Goal: Information Seeking & Learning: Learn about a topic

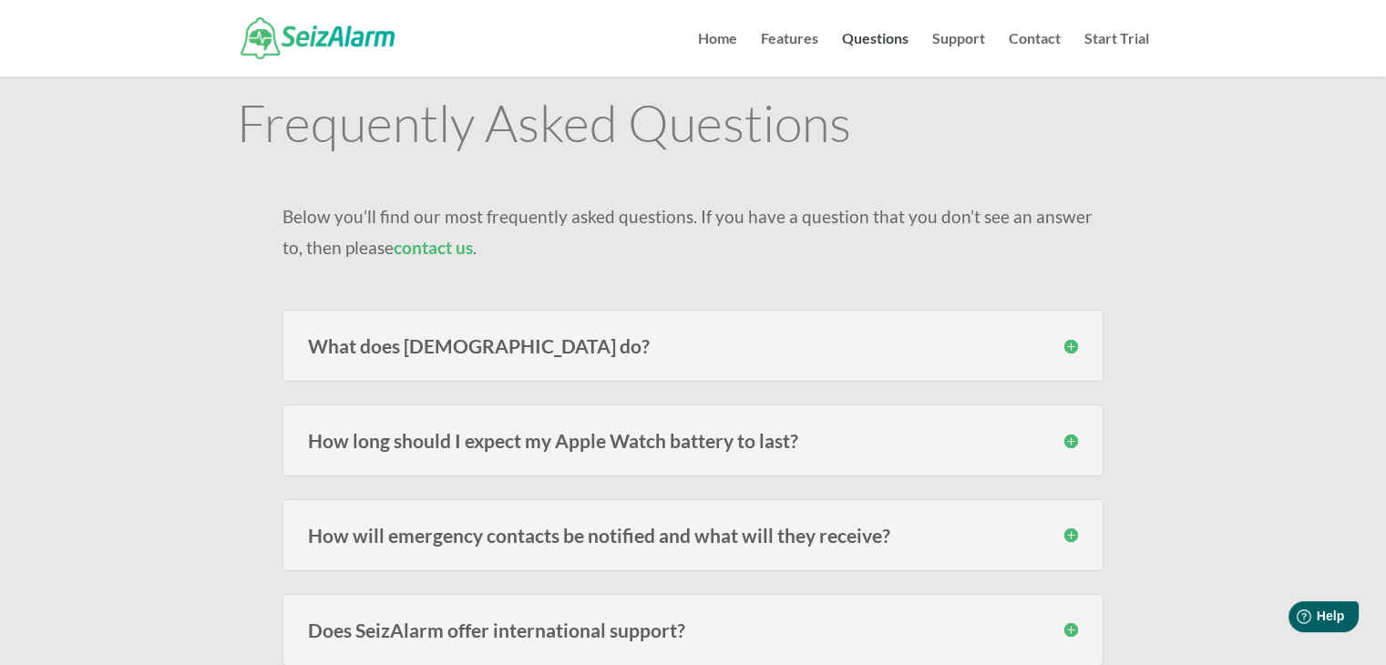
scroll to position [182, 0]
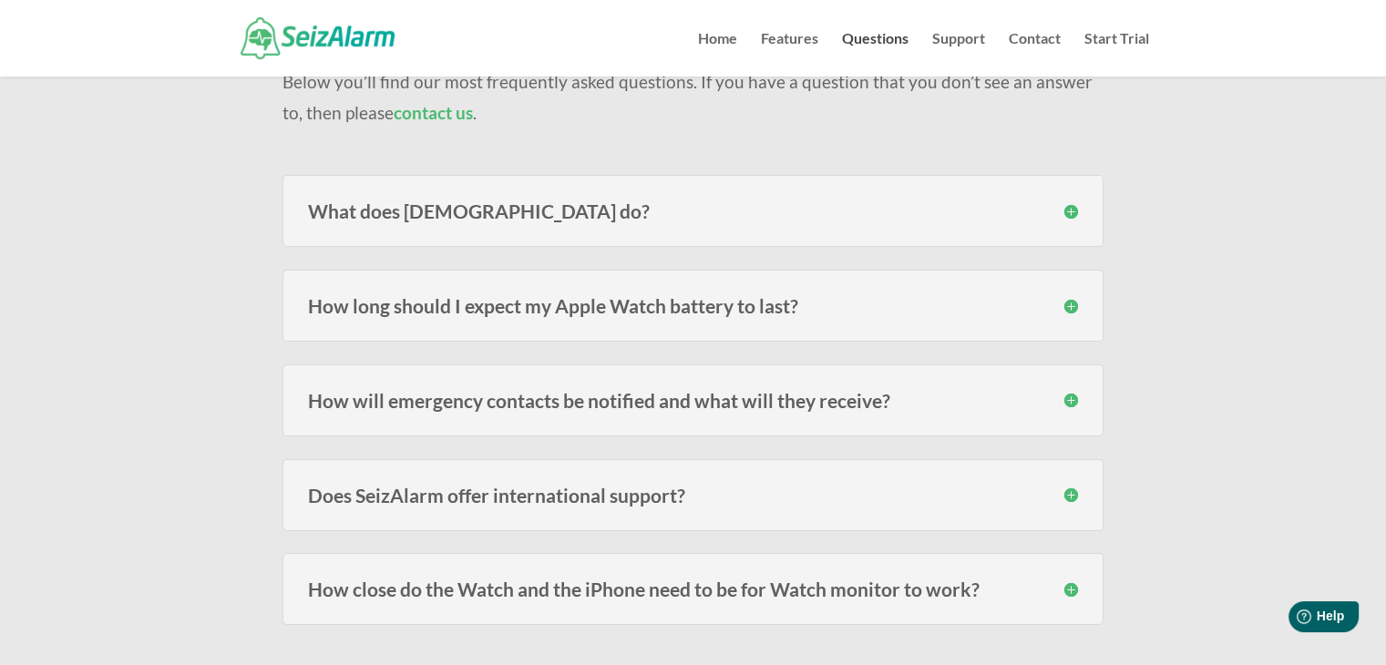
click at [1072, 217] on h3 "What does [DEMOGRAPHIC_DATA] do?" at bounding box center [693, 210] width 770 height 19
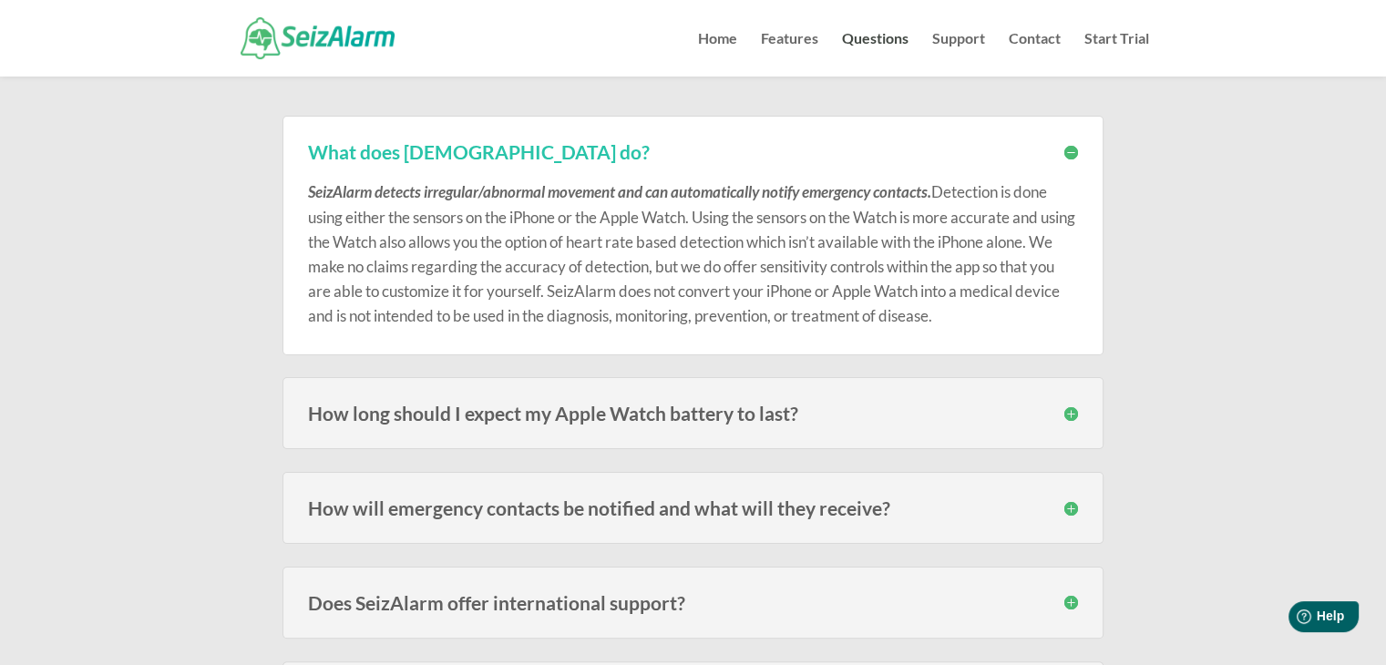
scroll to position [273, 0]
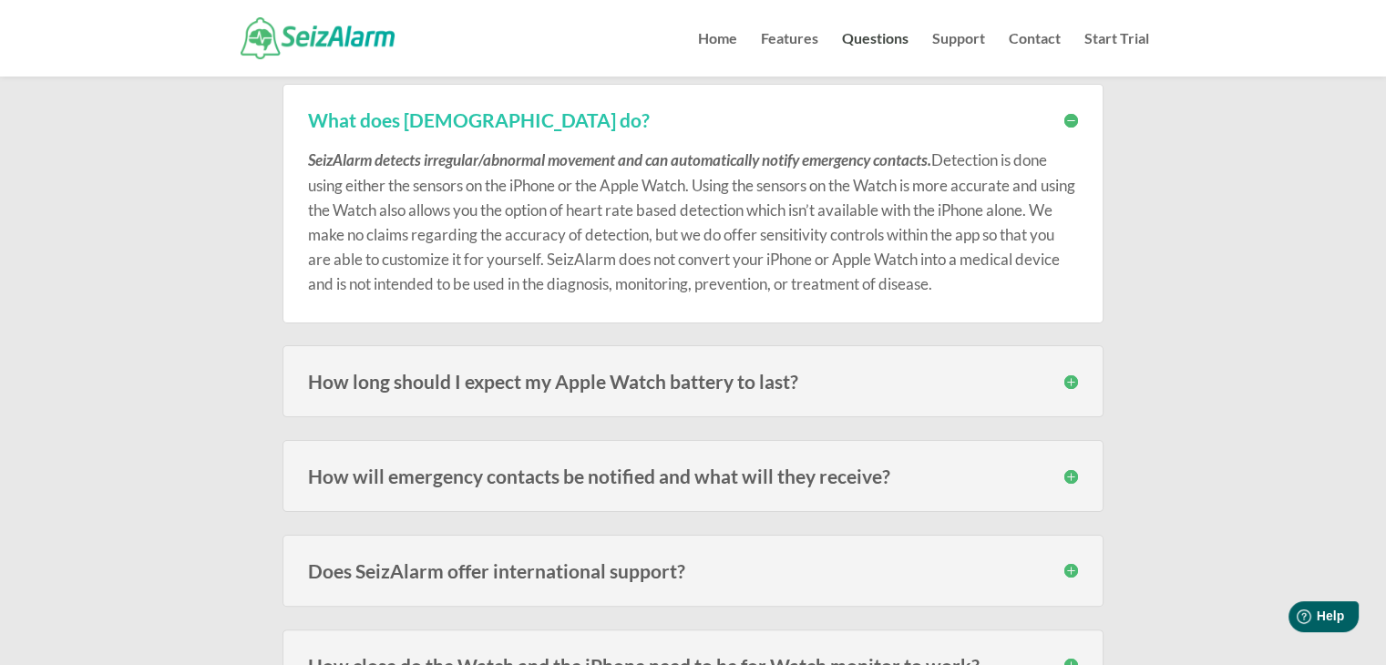
click at [574, 373] on h3 "How long should I expect my Apple Watch battery to last?" at bounding box center [693, 381] width 770 height 19
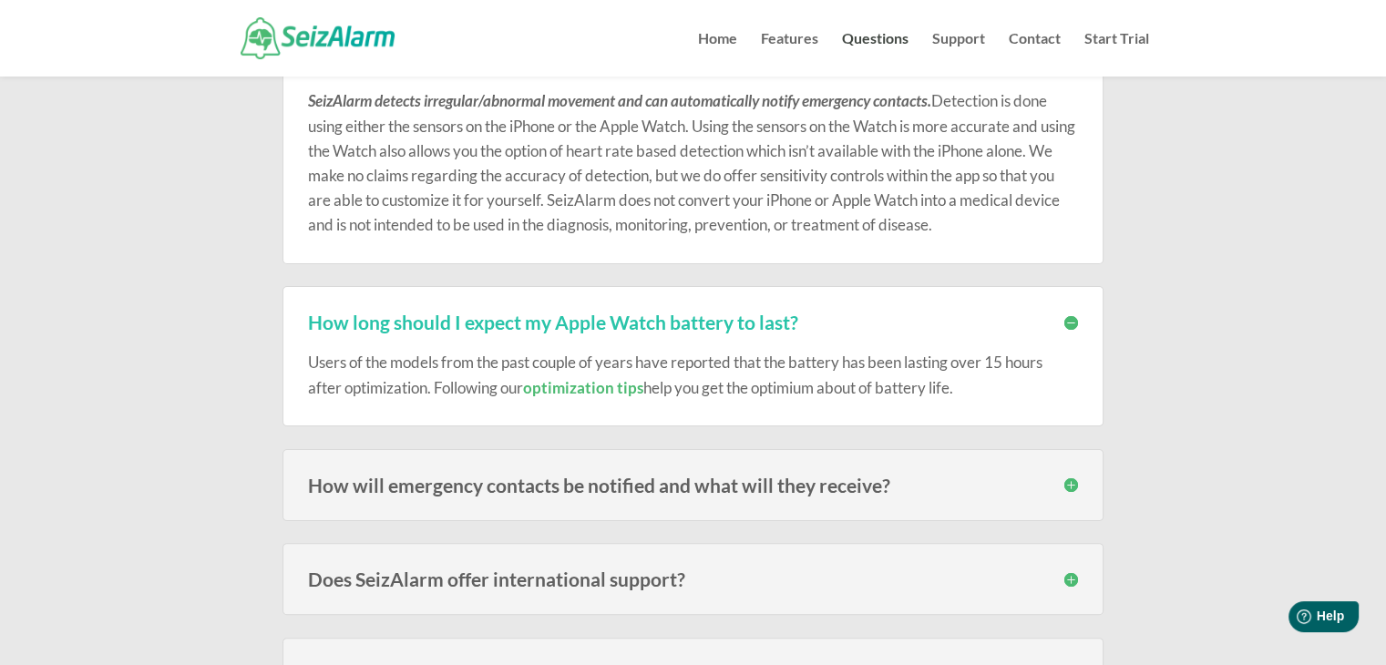
scroll to position [364, 0]
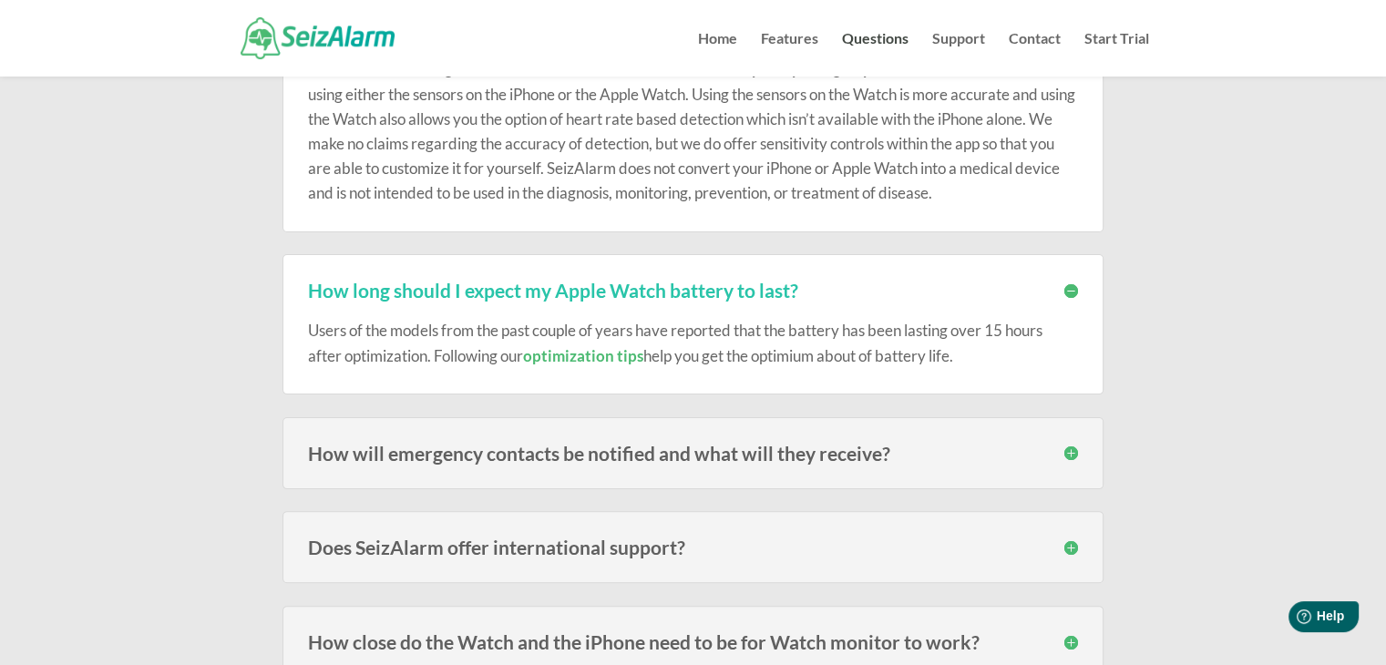
click at [710, 446] on h3 "How will emergency contacts be notified and what will they receive?" at bounding box center [693, 453] width 770 height 19
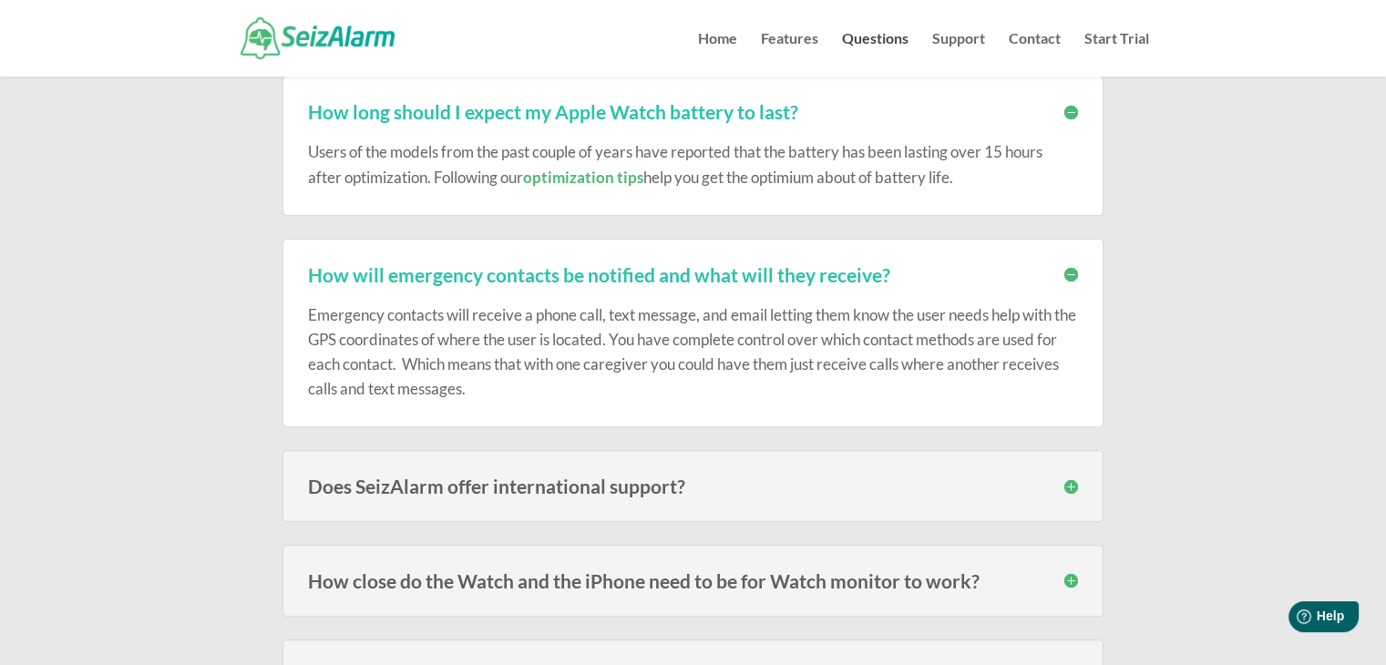
scroll to position [638, 0]
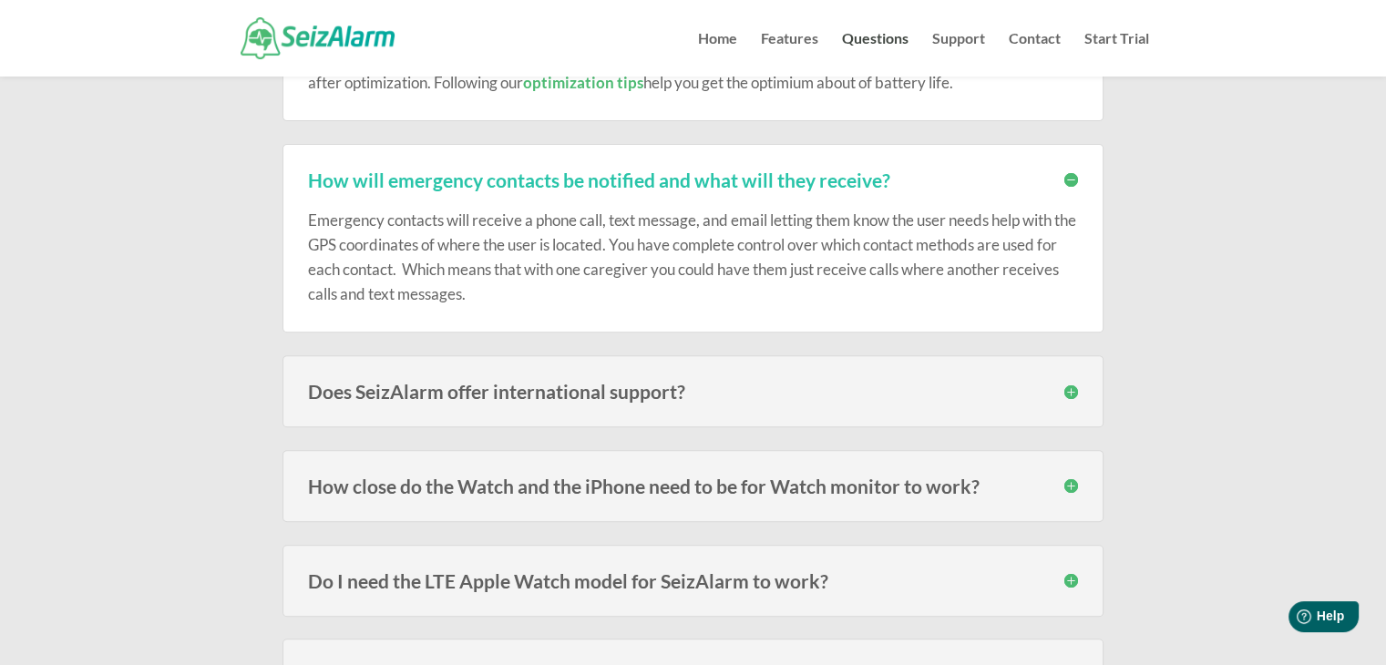
click at [805, 397] on h3 "Does SeizAlarm offer international support?" at bounding box center [693, 391] width 770 height 19
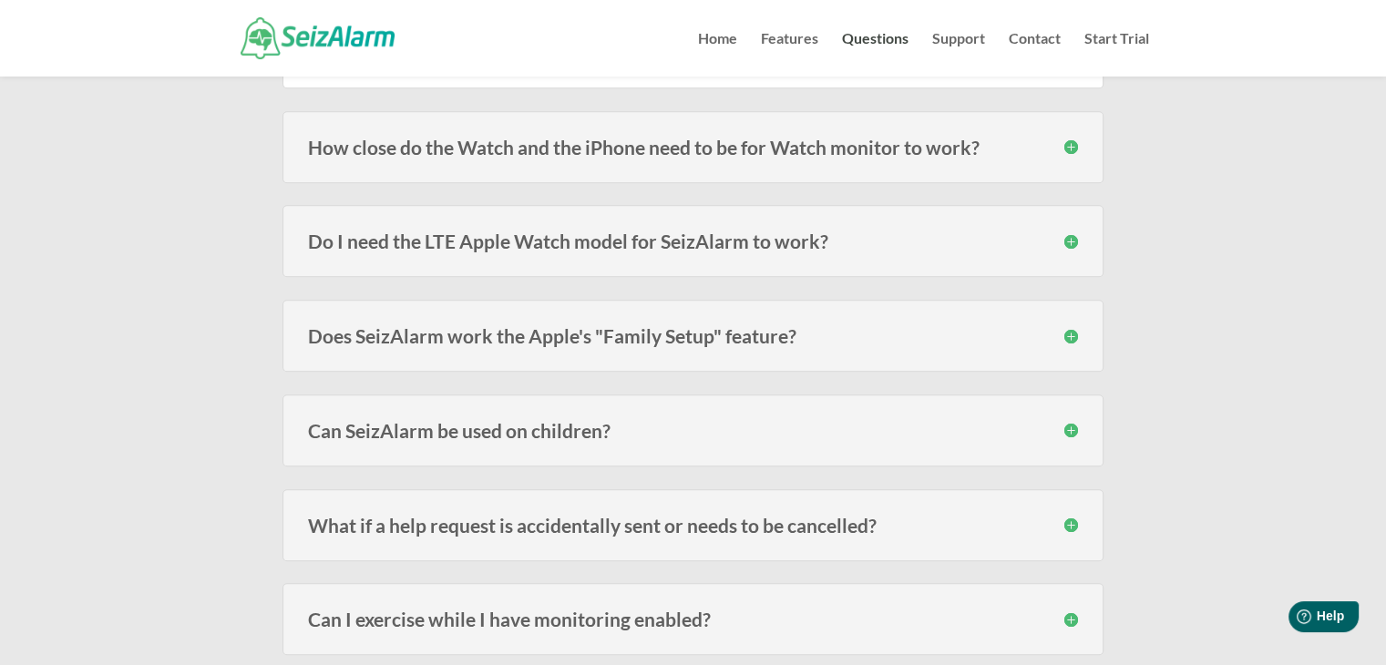
scroll to position [1093, 0]
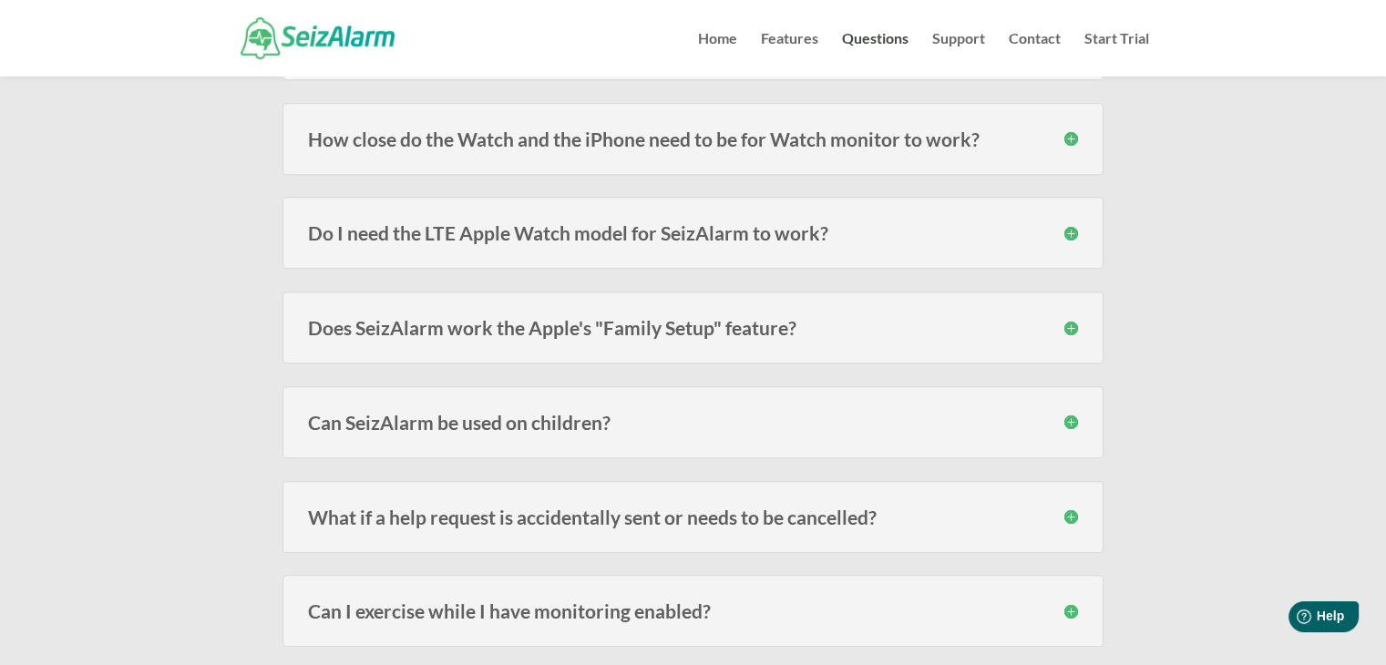
click at [715, 230] on h3 "Do I need the LTE Apple Watch model for SeizAlarm to work?" at bounding box center [693, 232] width 770 height 19
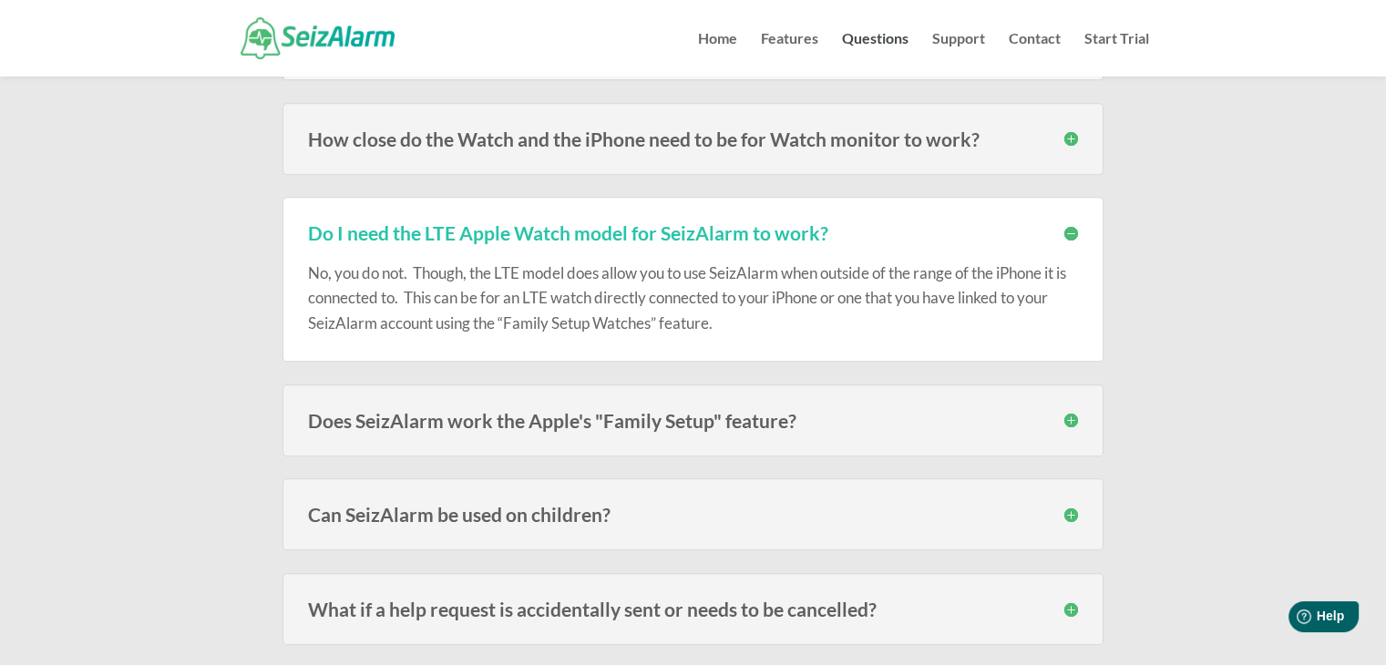
click at [674, 420] on h3 "Does SeizAlarm work the Apple's "Family Setup" feature?" at bounding box center [693, 420] width 770 height 19
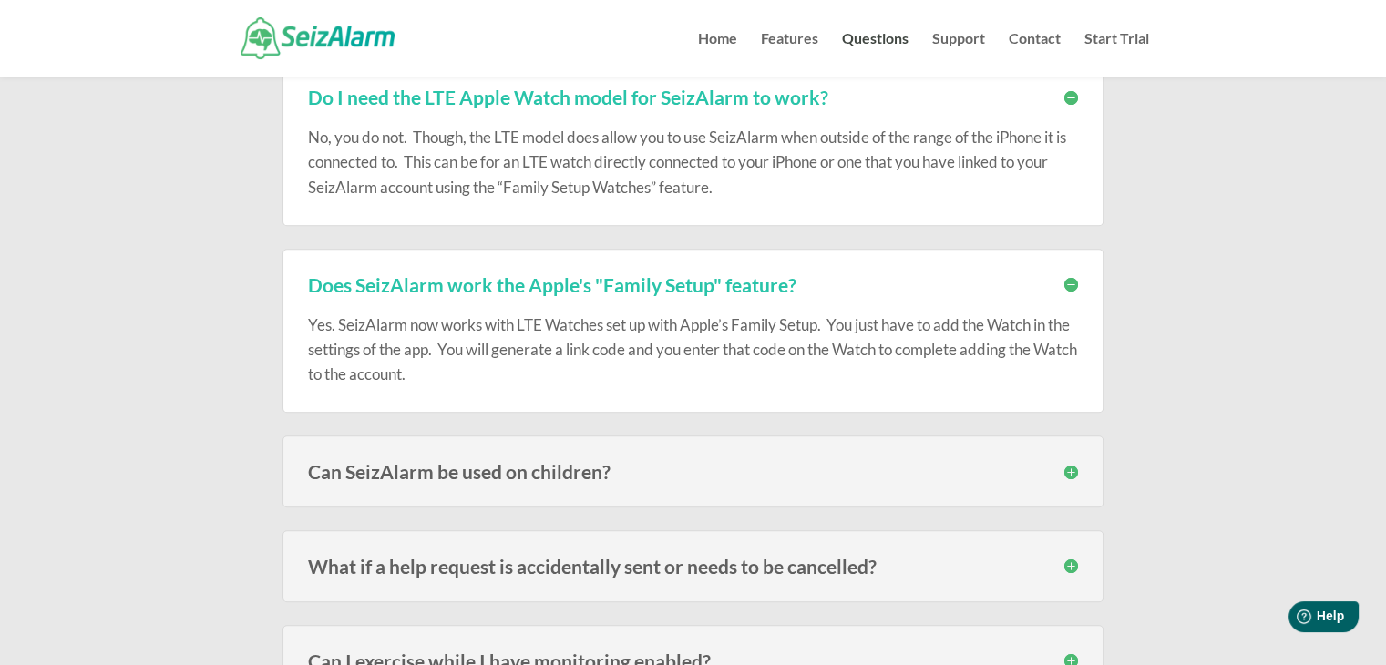
scroll to position [1549, 0]
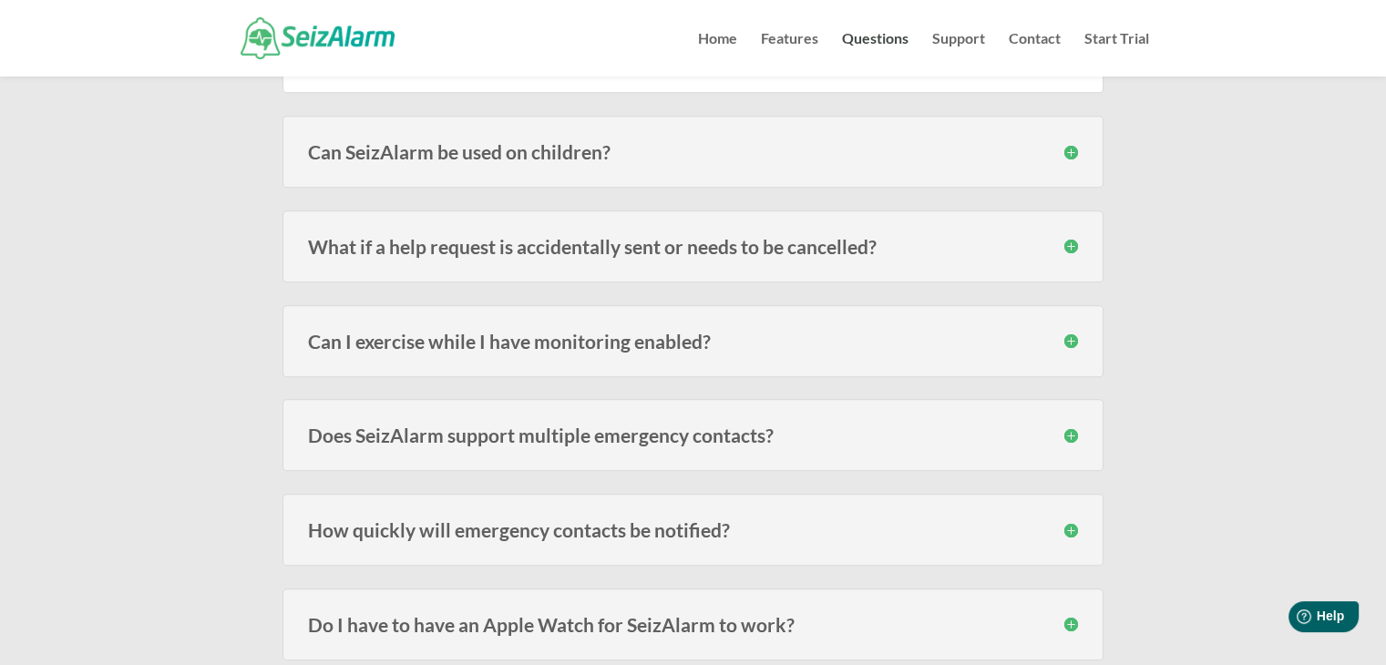
click at [737, 345] on h3 "Can I exercise while I have monitoring enabled?" at bounding box center [693, 341] width 770 height 19
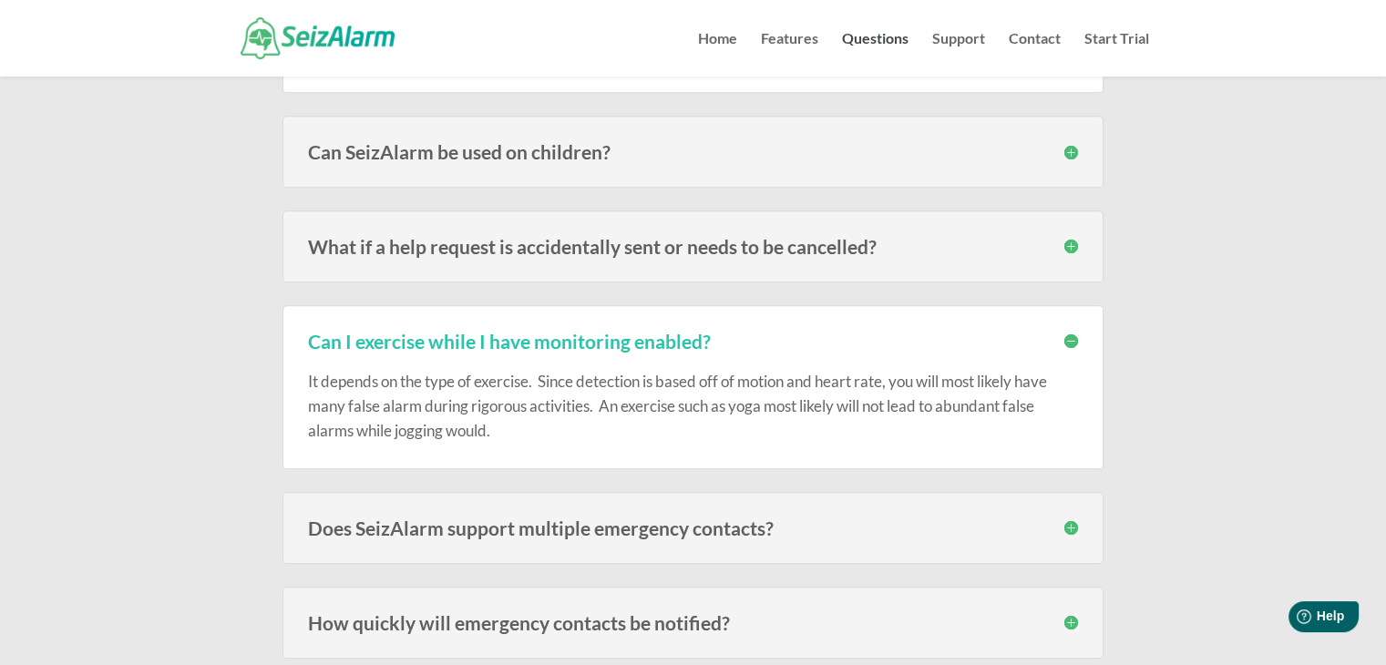
click at [744, 339] on h3 "Can I exercise while I have monitoring enabled?" at bounding box center [693, 341] width 770 height 19
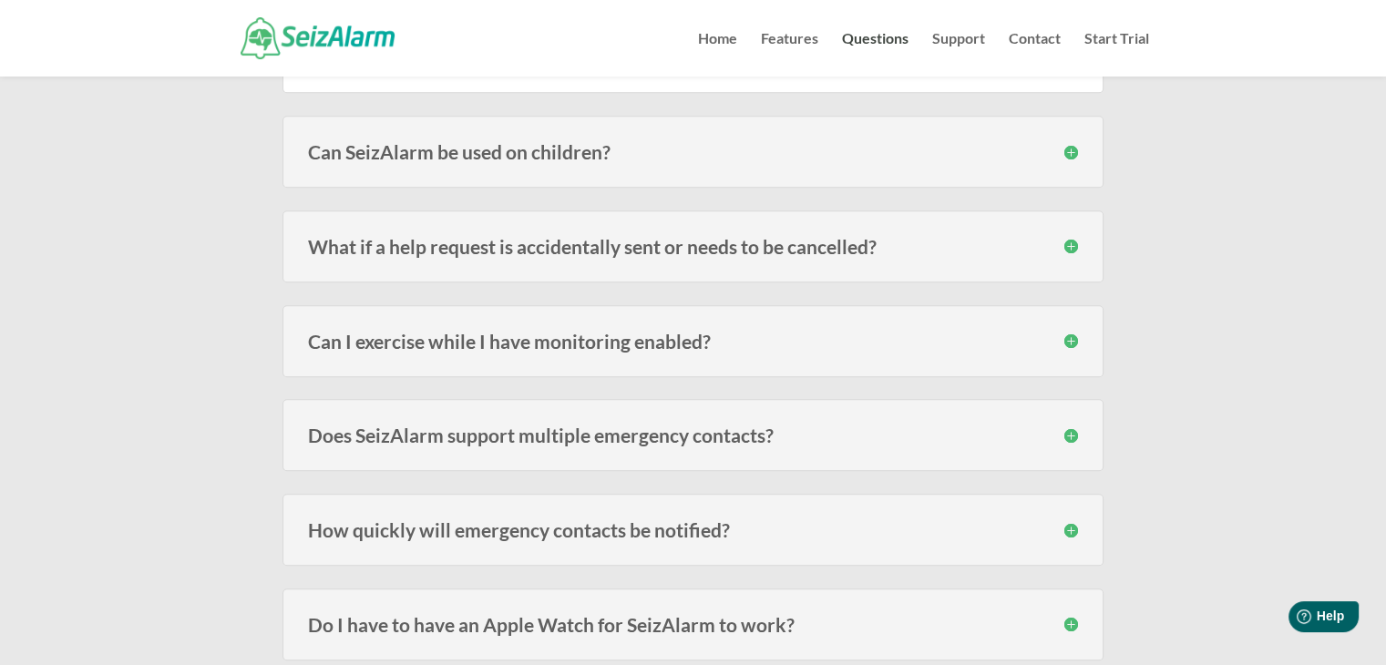
click at [368, 537] on div "How quickly will emergency contacts be notified? Speed varies on carrier signal…" at bounding box center [692, 530] width 821 height 72
click at [375, 530] on h3 "How quickly will emergency contacts be notified?" at bounding box center [693, 529] width 770 height 19
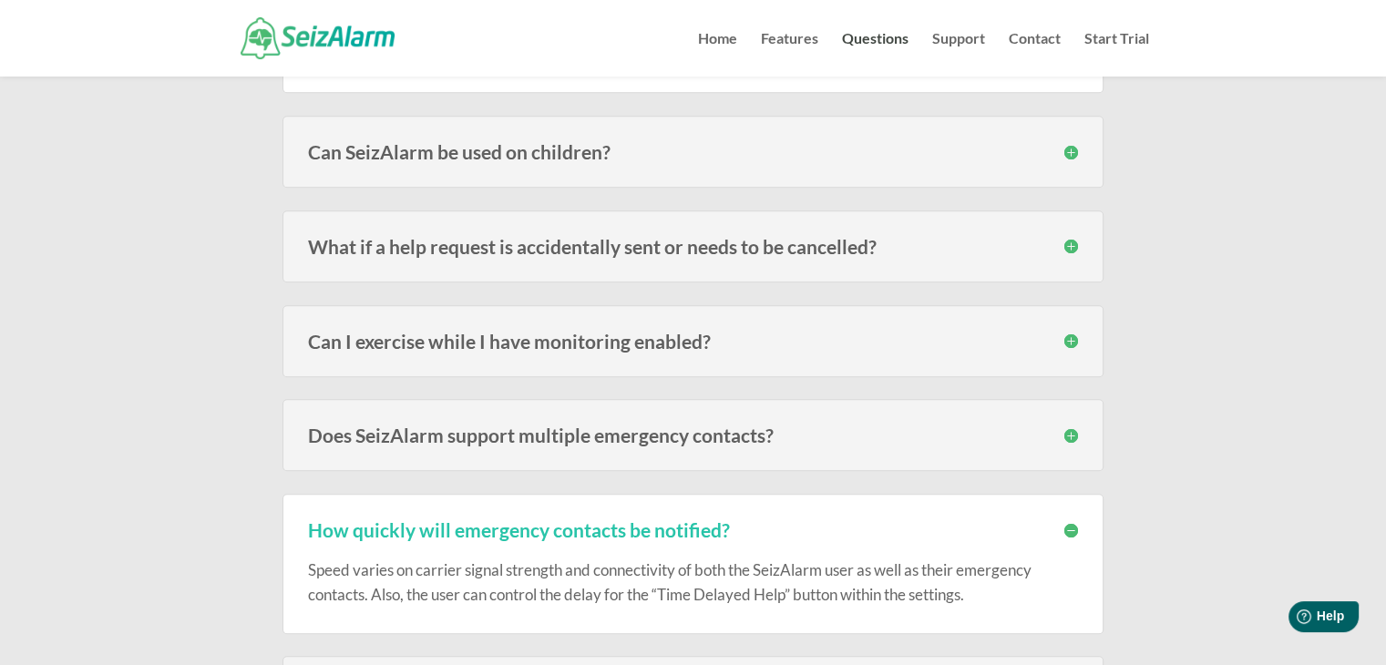
click at [384, 527] on h3 "How quickly will emergency contacts be notified?" at bounding box center [693, 529] width 770 height 19
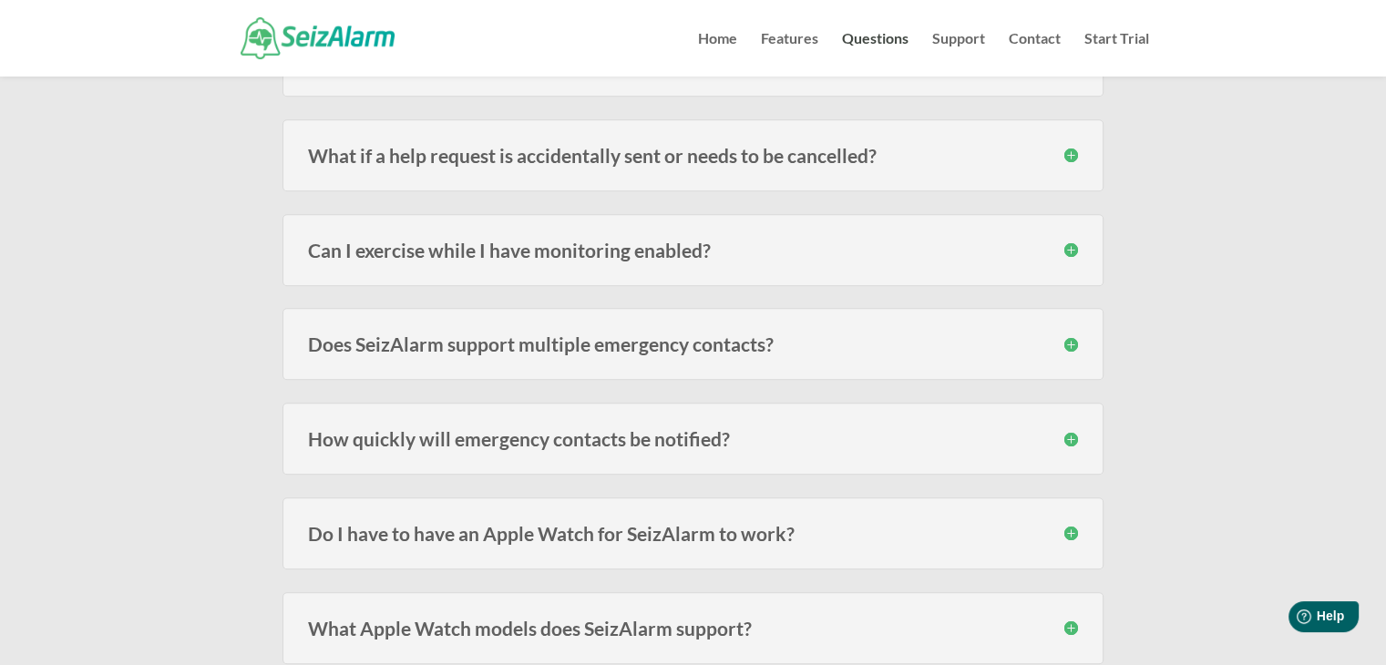
scroll to position [1731, 0]
